Goal: Navigation & Orientation: Find specific page/section

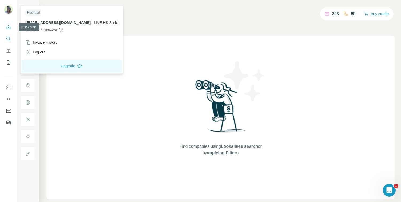
click at [6, 26] on icon "Quick start" at bounding box center [8, 27] width 5 height 5
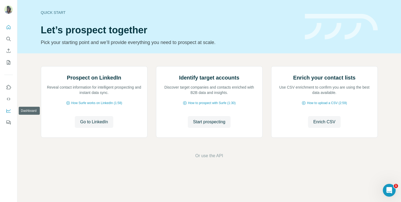
click at [9, 111] on icon "Dashboard" at bounding box center [8, 111] width 4 height 2
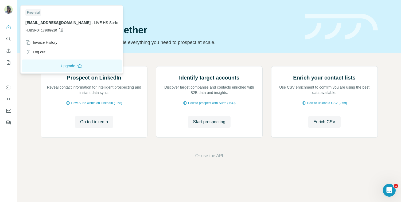
click at [8, 10] on img at bounding box center [8, 9] width 9 height 9
